Goal: Find specific page/section: Find specific page/section

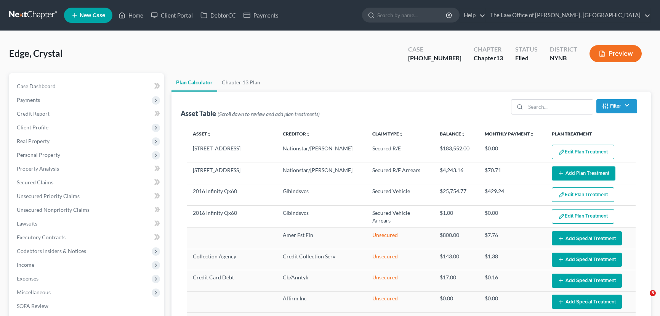
select select "59"
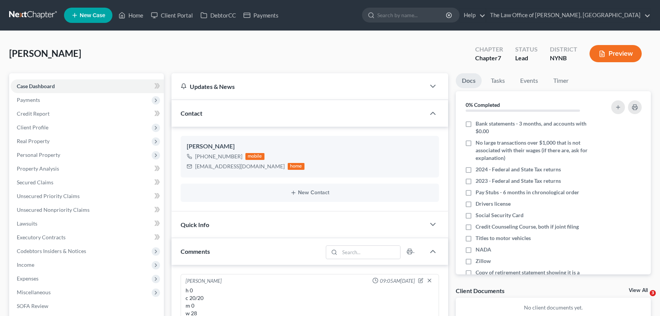
select select "0"
click at [236, 49] on div "[PERSON_NAME] Upgraded Chapter Chapter 7 Status Lead District NYNB Preview" at bounding box center [330, 56] width 642 height 33
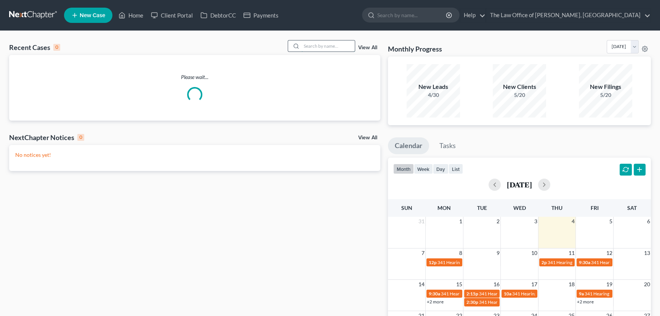
click at [311, 47] on input "search" at bounding box center [327, 45] width 53 height 11
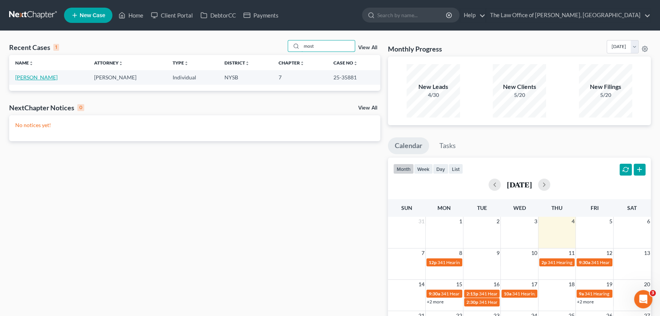
type input "most"
click at [21, 79] on link "[PERSON_NAME]" at bounding box center [36, 77] width 42 height 6
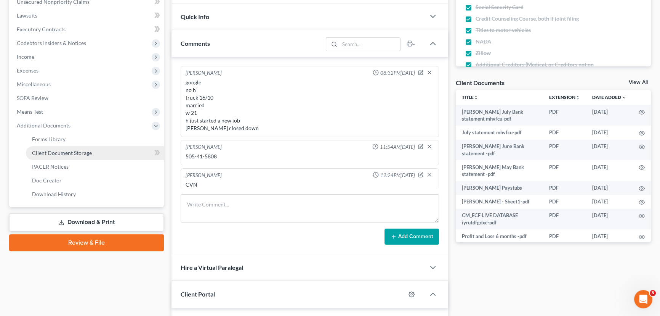
click at [53, 152] on span "Client Document Storage" at bounding box center [62, 152] width 60 height 6
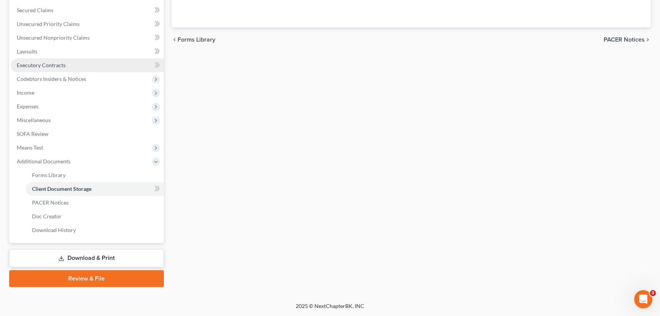
scroll to position [167, 0]
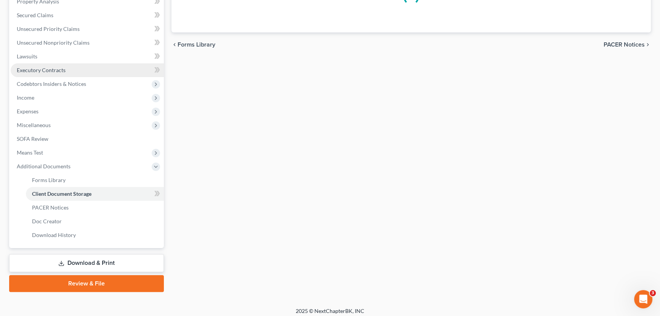
select select "0"
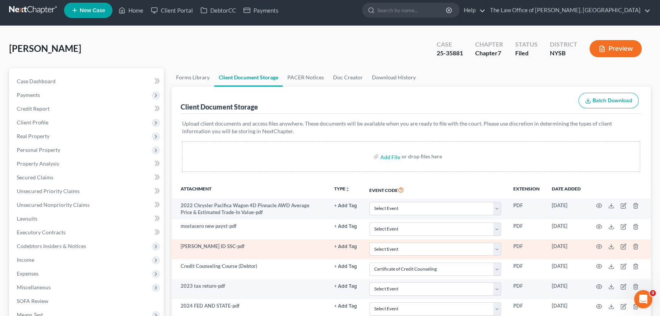
scroll to position [208, 0]
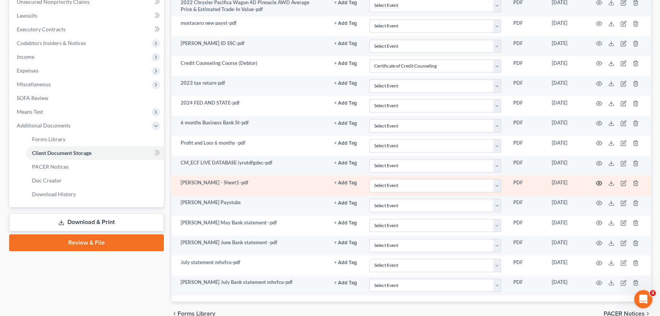
click at [600, 182] on circle "button" at bounding box center [599, 183] width 2 height 2
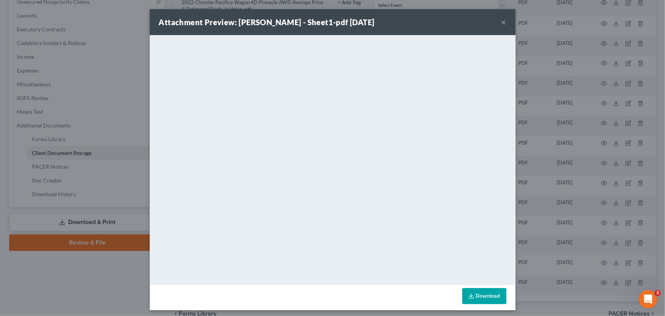
click at [501, 18] on button "×" at bounding box center [503, 22] width 5 height 9
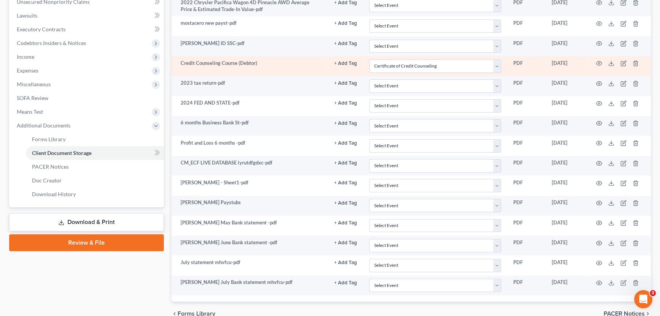
scroll to position [173, 0]
